Goal: Task Accomplishment & Management: Manage account settings

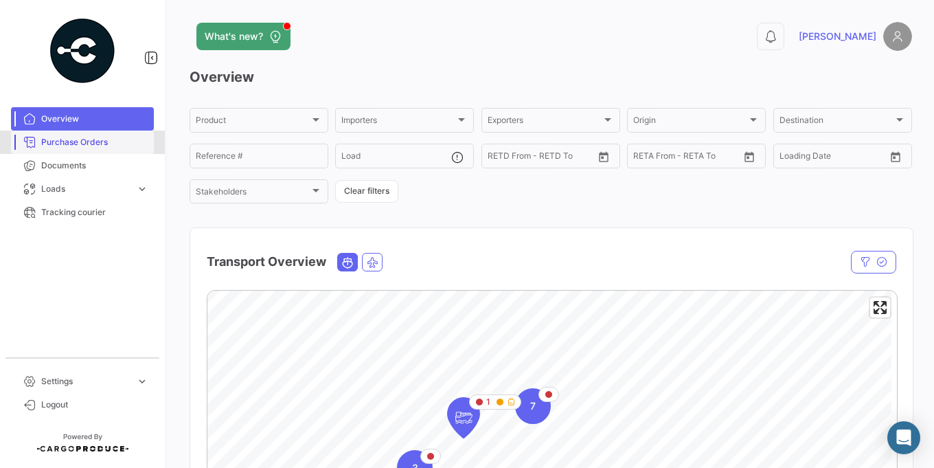
click at [86, 142] on span "Purchase Orders" at bounding box center [94, 142] width 107 height 12
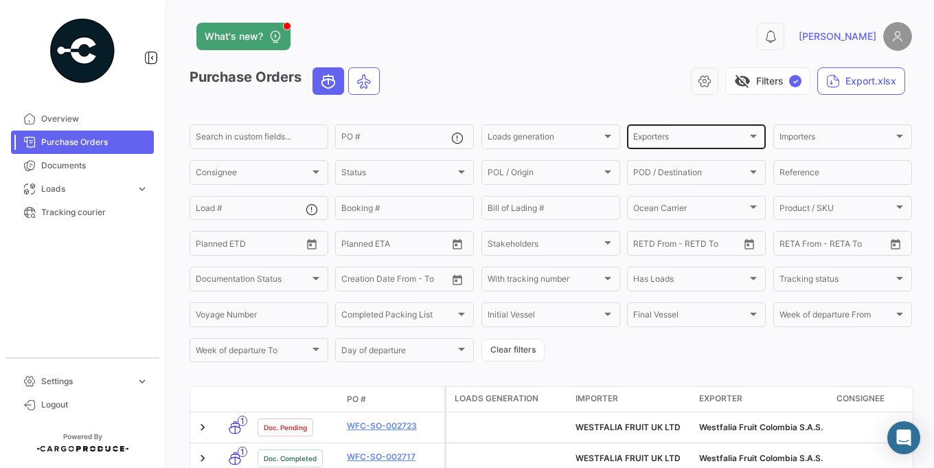
click at [678, 132] on div "Exporters Exporters" at bounding box center [696, 135] width 126 height 27
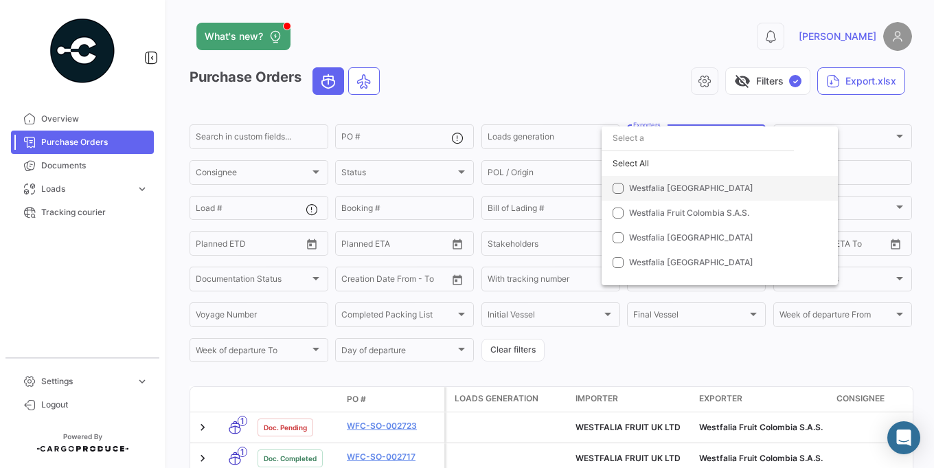
click at [658, 182] on span "Westfalia [GEOGRAPHIC_DATA]" at bounding box center [725, 188] width 192 height 12
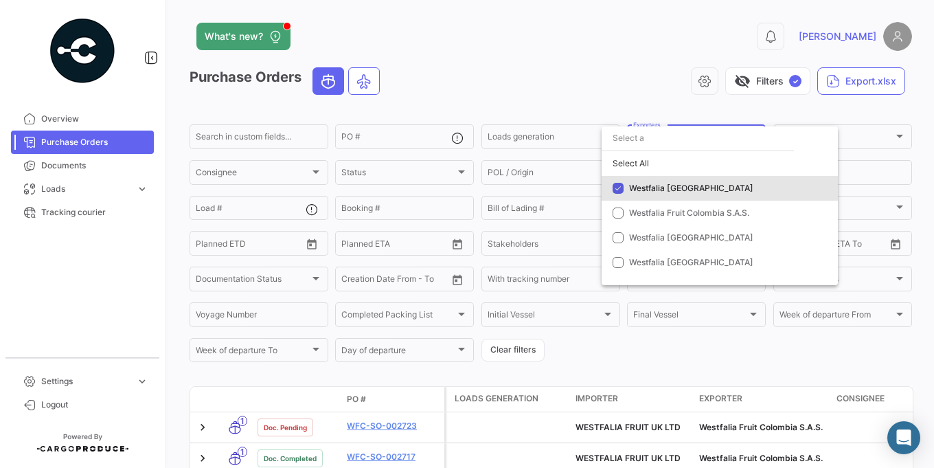
click at [622, 126] on input "dropdown search" at bounding box center [697, 138] width 192 height 25
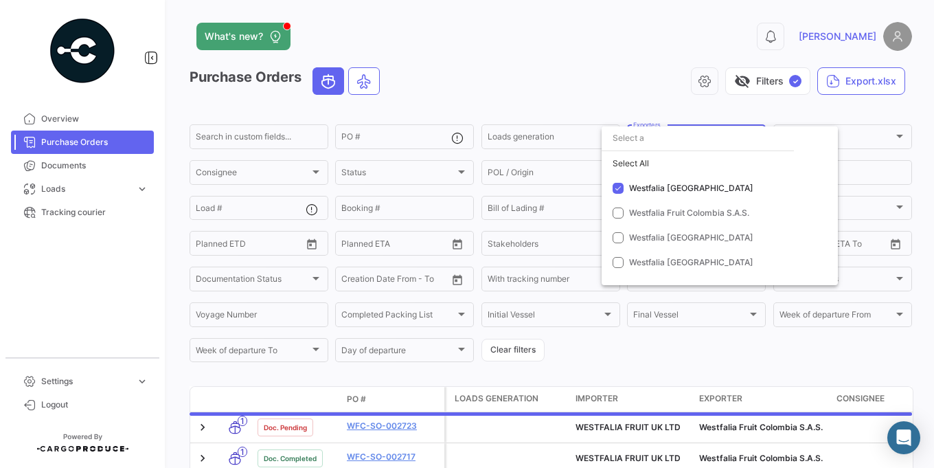
click at [537, 44] on div at bounding box center [467, 234] width 934 height 468
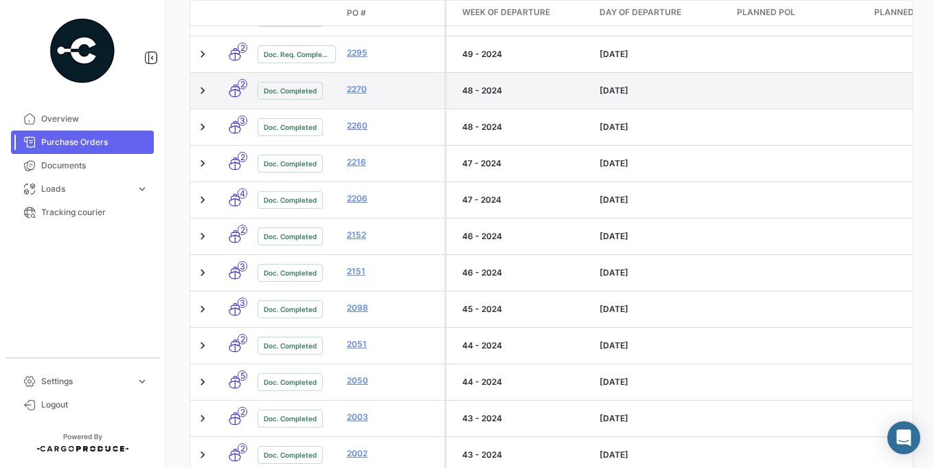
scroll to position [330, 0]
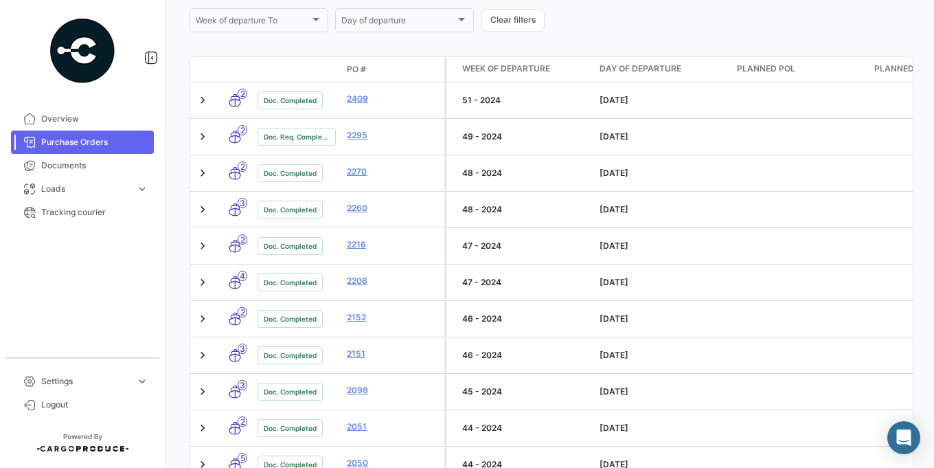
click at [365, 62] on datatable-header-cell "PO #" at bounding box center [392, 69] width 103 height 23
click at [360, 64] on span "PO #" at bounding box center [356, 69] width 19 height 12
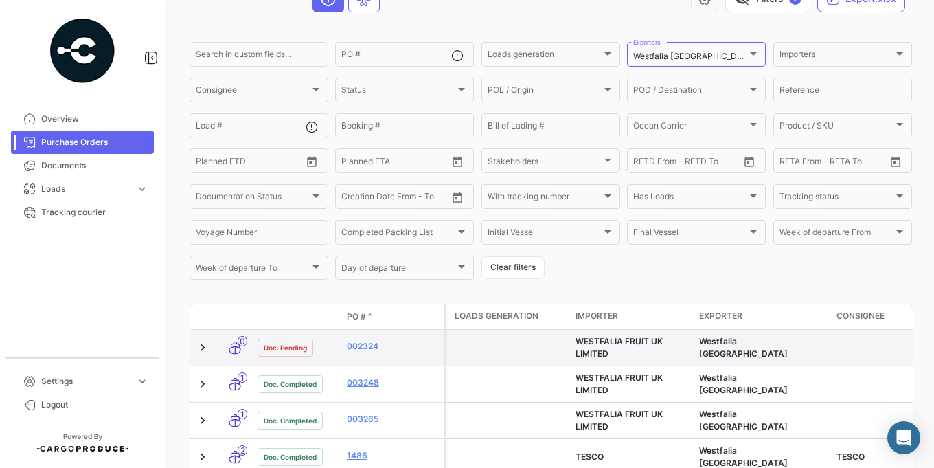
scroll to position [165, 0]
